Goal: Task Accomplishment & Management: Manage account settings

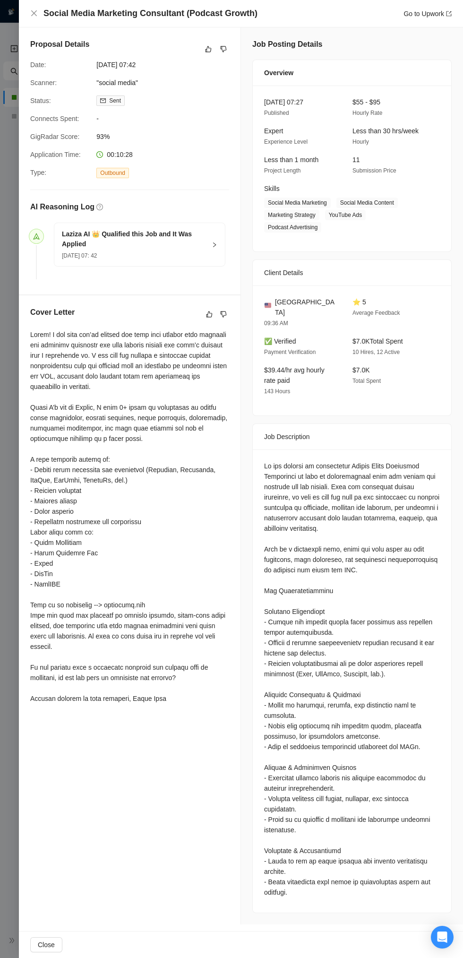
scroll to position [2114, 0]
click at [18, 16] on div at bounding box center [231, 479] width 463 height 958
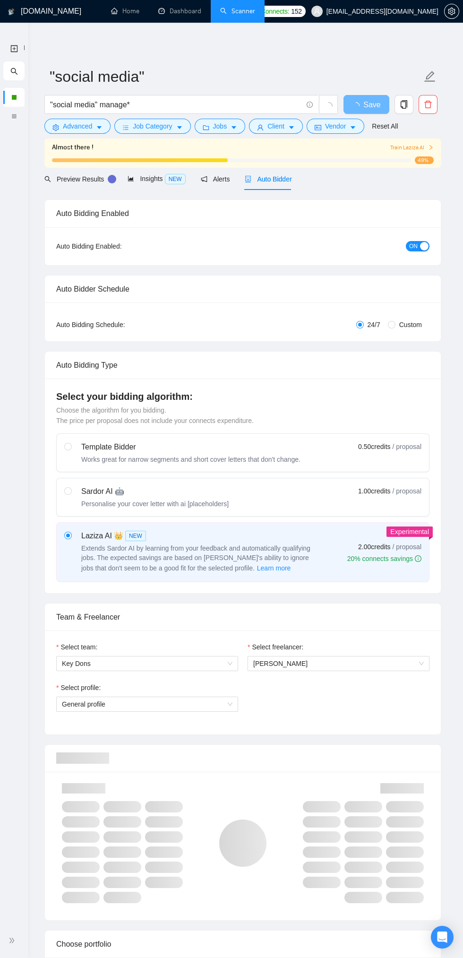
click at [14, 93] on div at bounding box center [13, 97] width 21 height 19
click at [425, 246] on div "button" at bounding box center [424, 246] width 9 height 9
click at [372, 104] on span "Save" at bounding box center [372, 105] width 17 height 12
click at [357, 102] on icon "loading" at bounding box center [356, 106] width 10 height 10
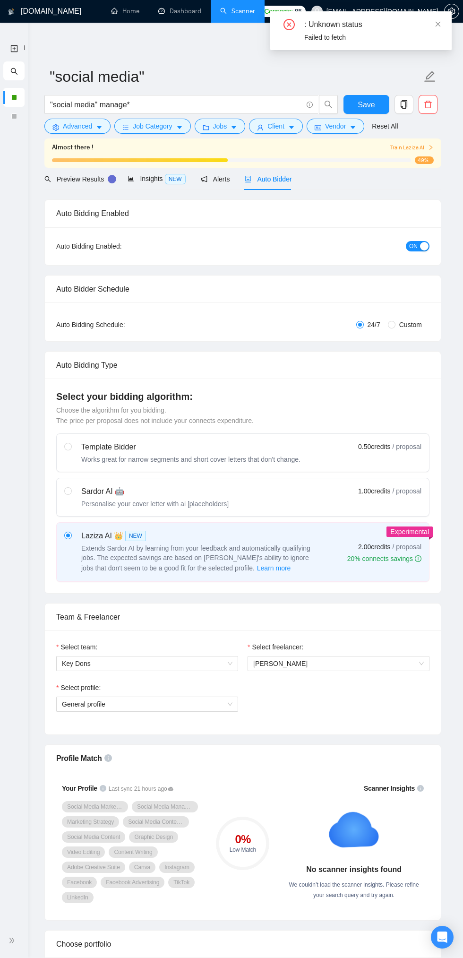
click at [423, 247] on div "button" at bounding box center [424, 246] width 9 height 9
click at [360, 102] on span "Save" at bounding box center [366, 105] width 17 height 12
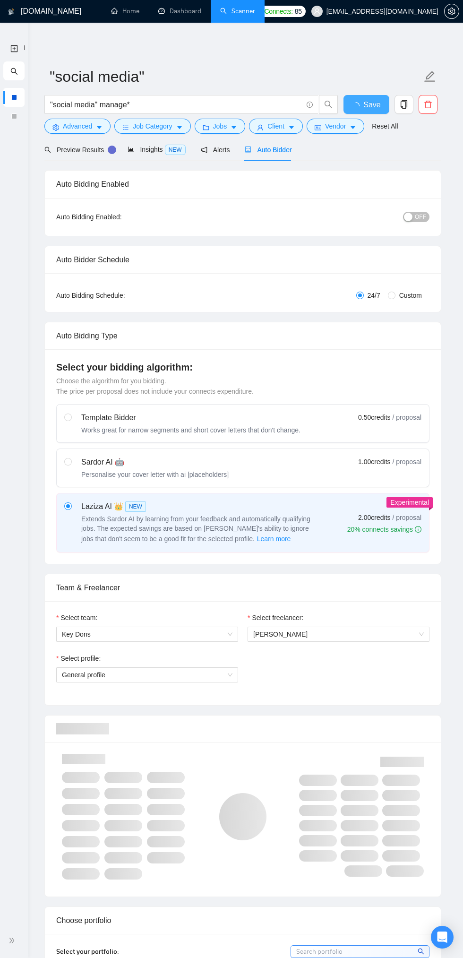
checkbox input "true"
